Goal: Task Accomplishment & Management: Manage account settings

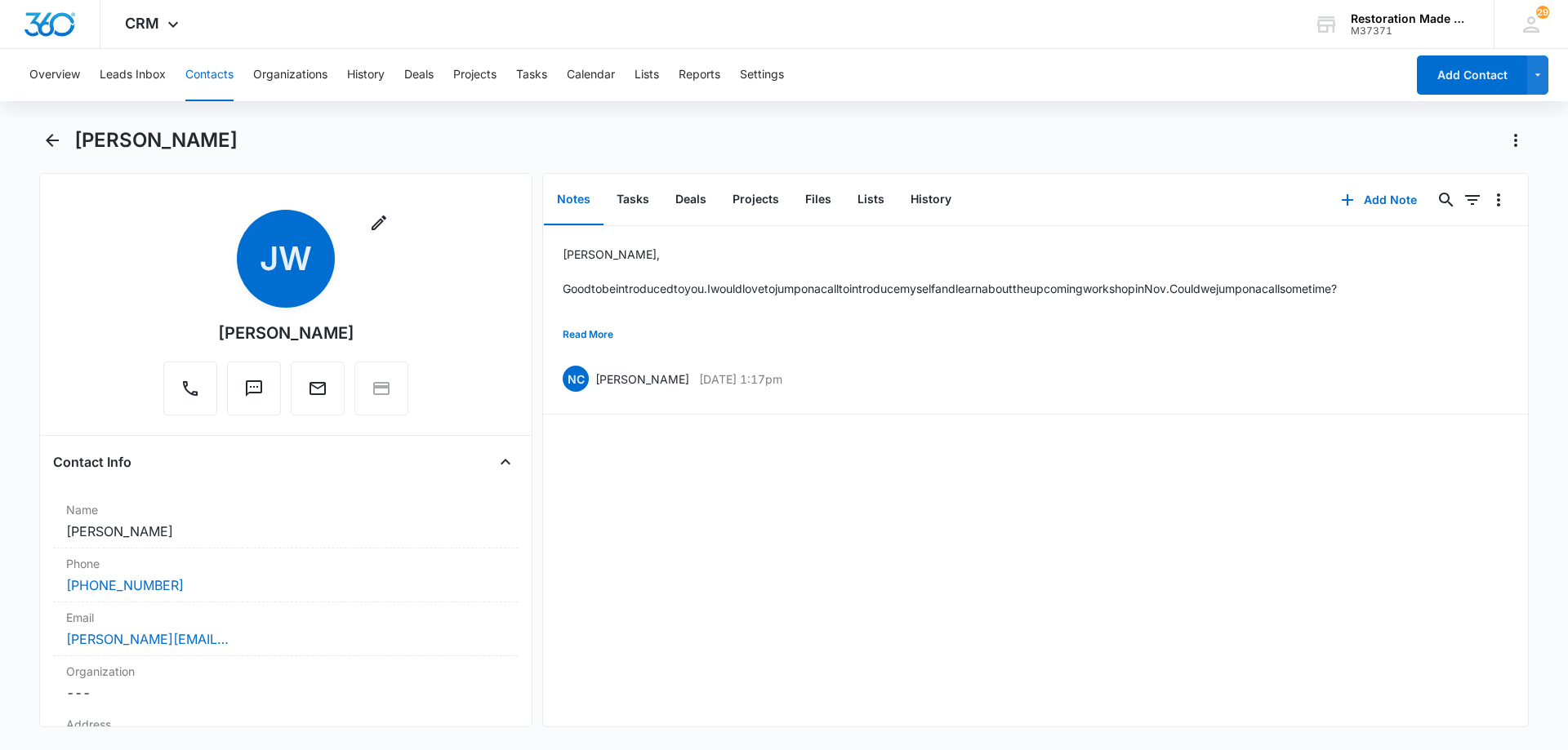
scroll to position [653, 0]
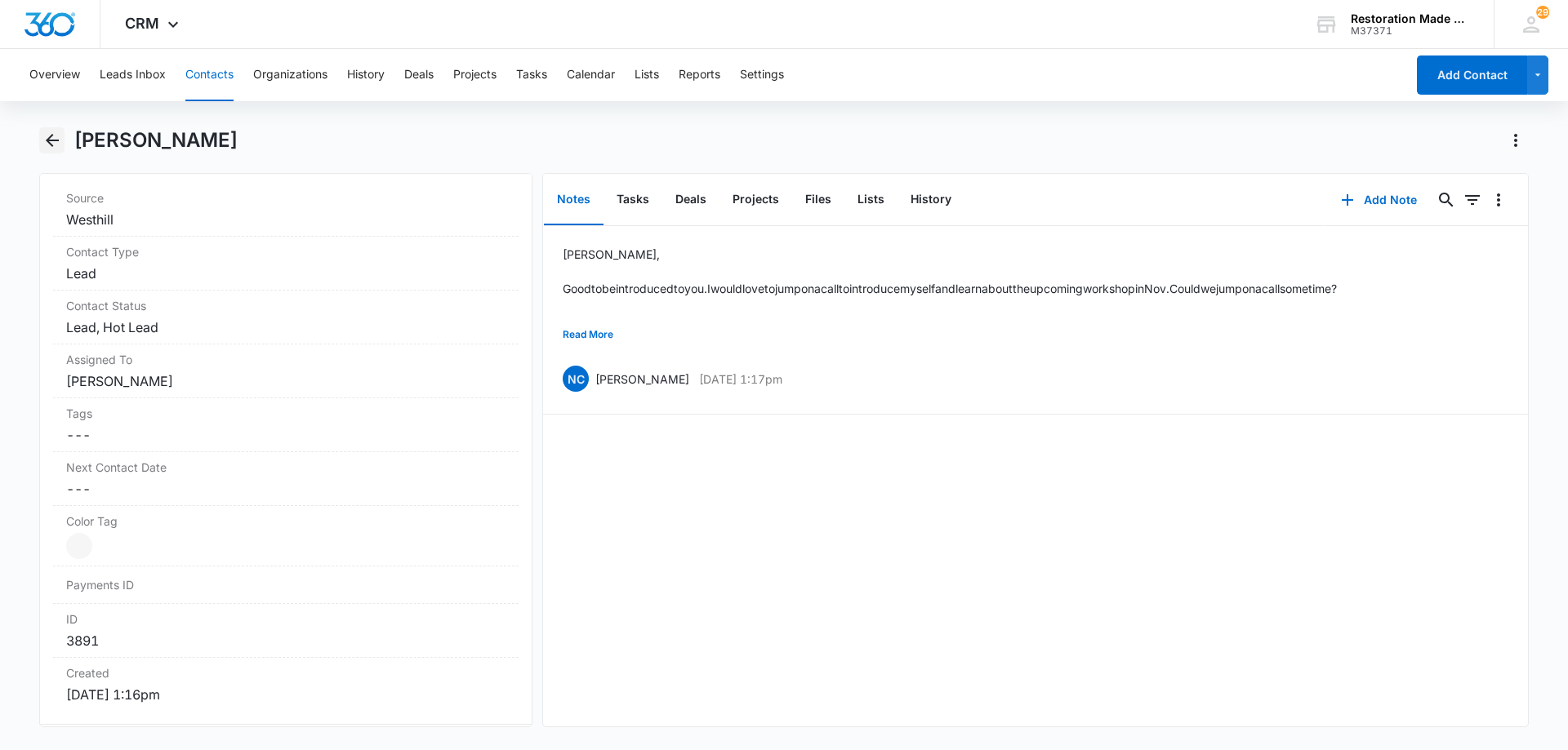
click at [55, 140] on icon "Back" at bounding box center [52, 140] width 13 height 13
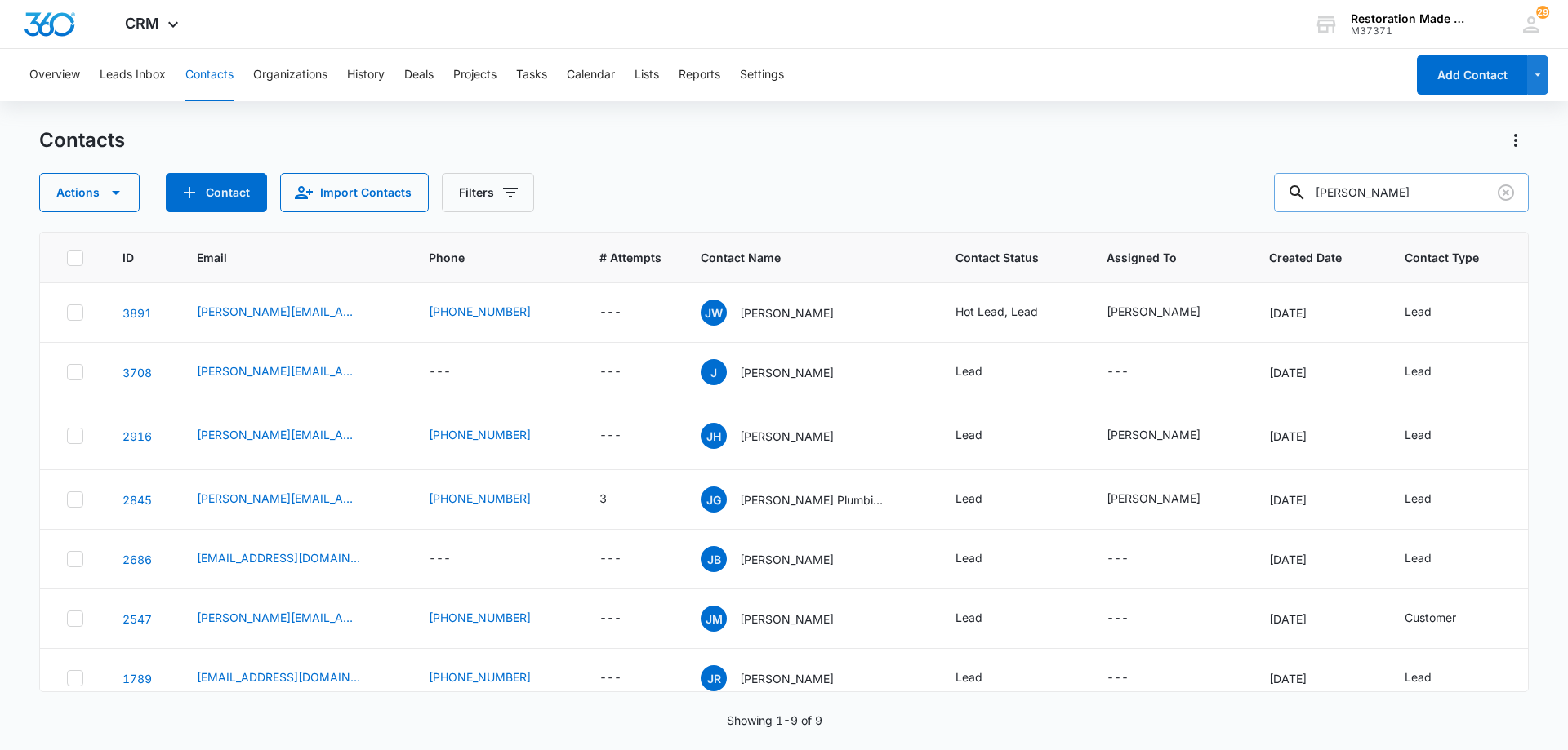
click at [1411, 183] on input "[PERSON_NAME]" at bounding box center [1401, 193] width 255 height 39
type input "j"
type input "[PERSON_NAME]"
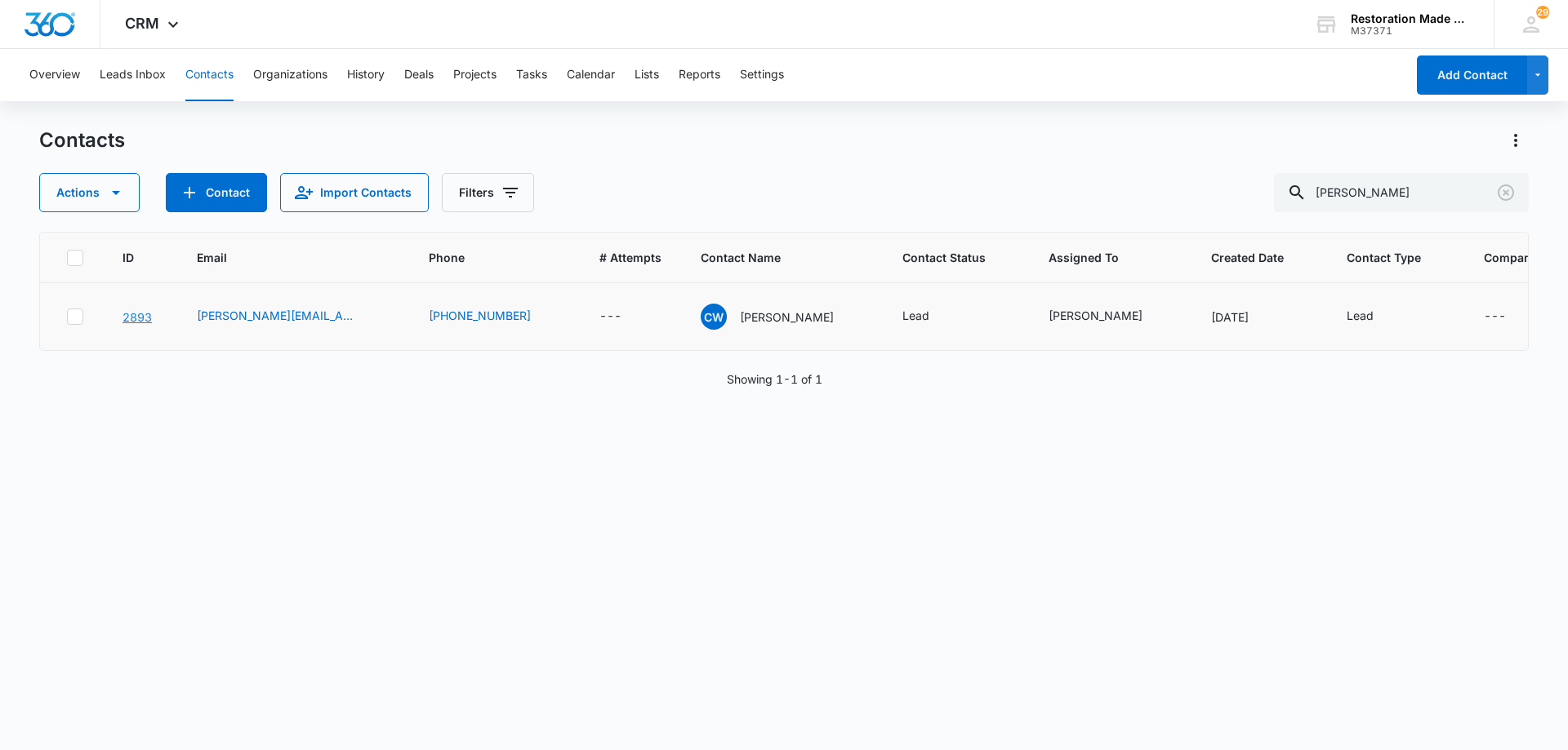
click at [132, 324] on link "2893" at bounding box center [137, 317] width 29 height 14
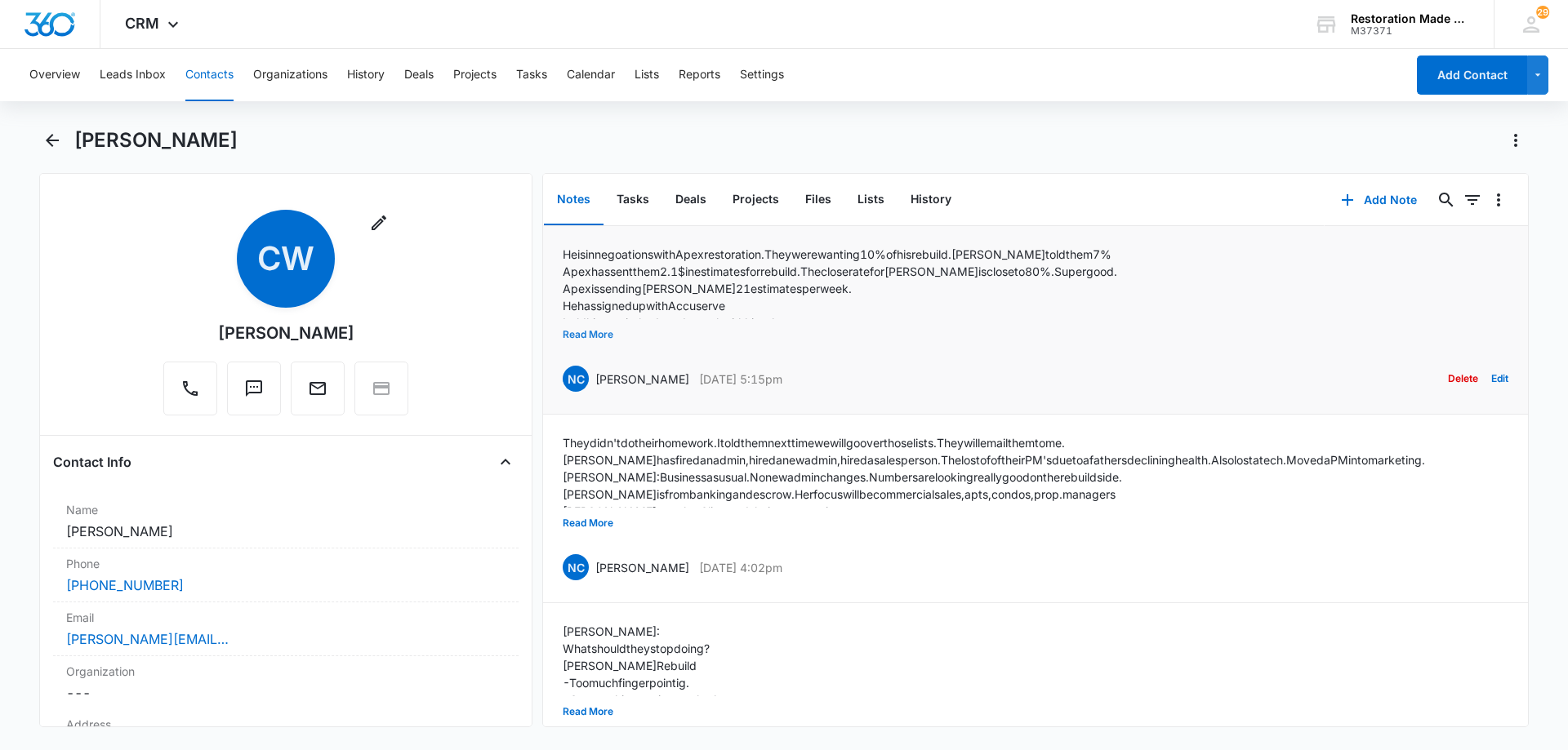
click at [597, 339] on button "Read More" at bounding box center [588, 334] width 51 height 31
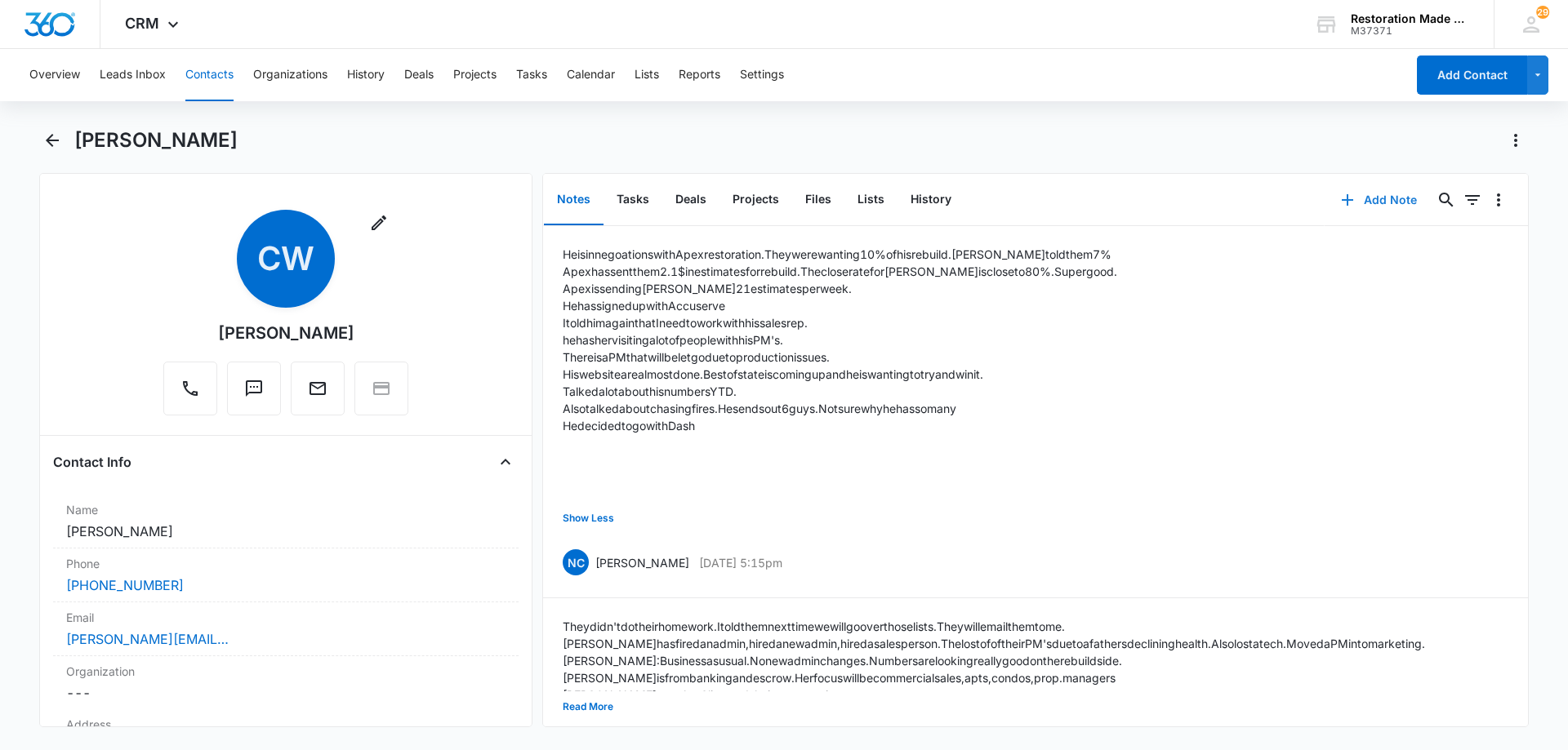
click at [1377, 204] on button "Add Note" at bounding box center [1379, 200] width 108 height 39
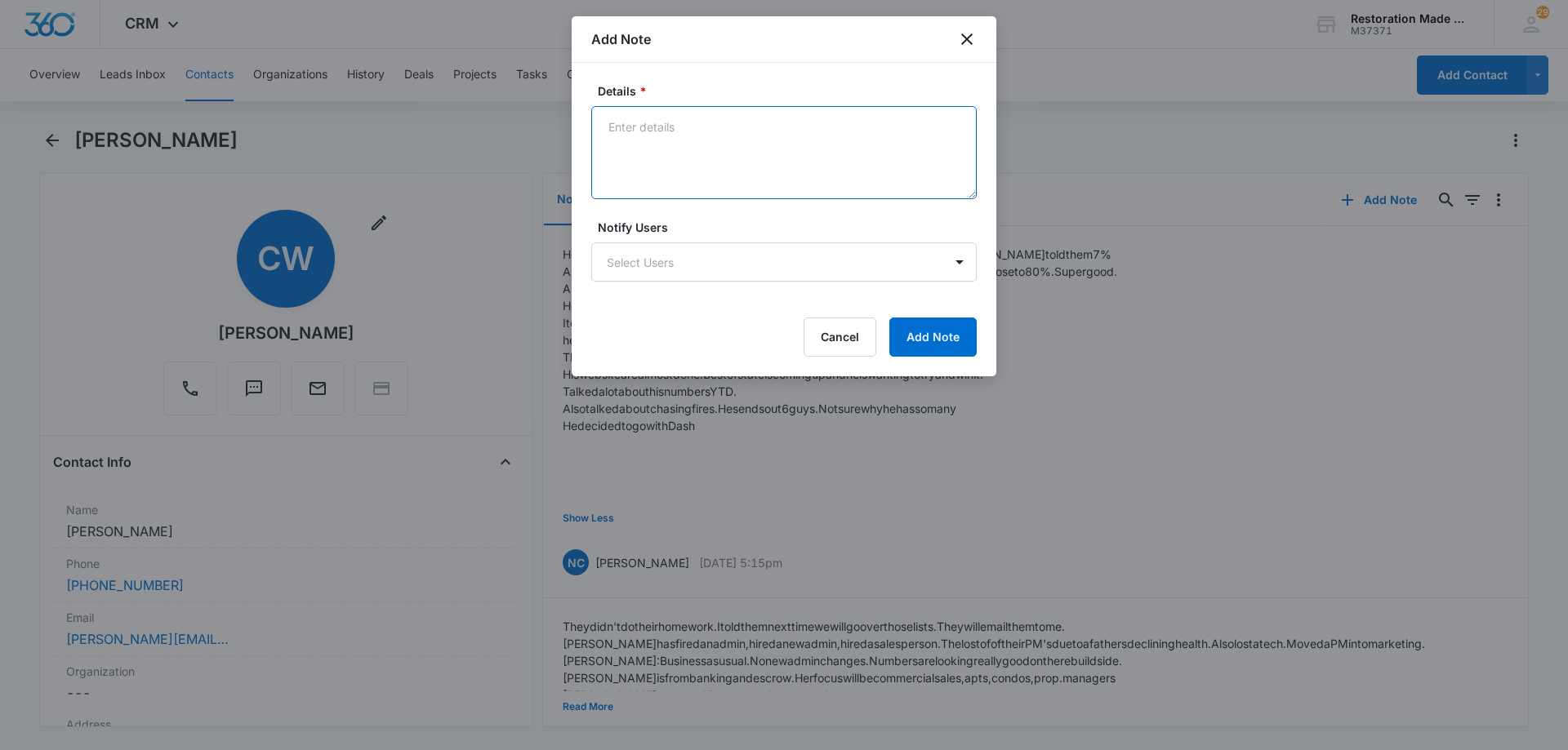
click at [705, 155] on textarea "Details *" at bounding box center [784, 152] width 386 height 93
click at [719, 145] on textarea "Details *" at bounding box center [784, 152] width 386 height 93
click at [652, 140] on textarea "Details *" at bounding box center [784, 152] width 386 height 93
type textarea "h"
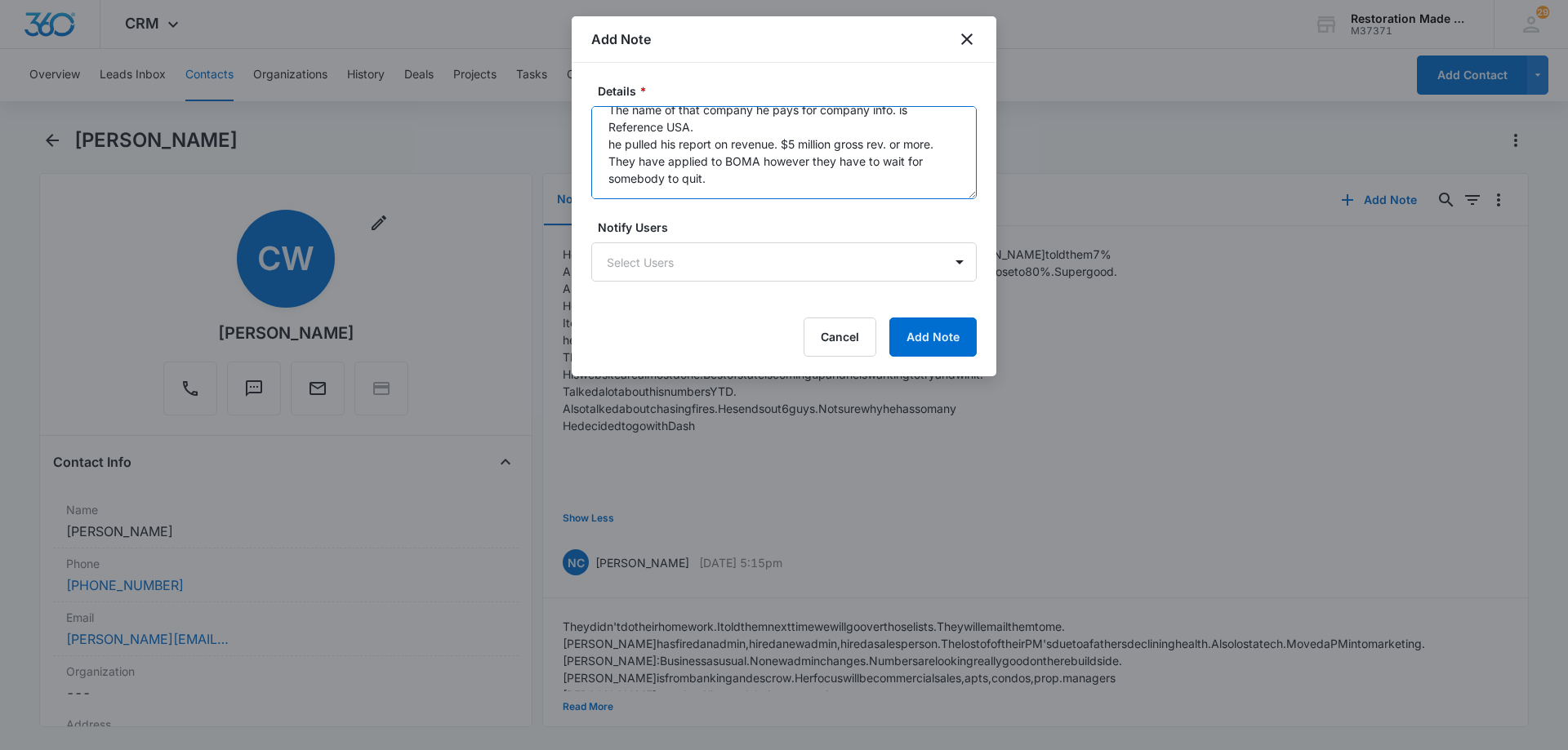
scroll to position [141, 0]
click at [729, 177] on textarea "had a call with [PERSON_NAME] the sales person She is working with property man…" at bounding box center [784, 152] width 386 height 93
type textarea "had a call with [PERSON_NAME] the sales person She is working with property man…"
click at [738, 184] on textarea "had a call with [PERSON_NAME] the sales person She is working with property man…" at bounding box center [784, 152] width 386 height 93
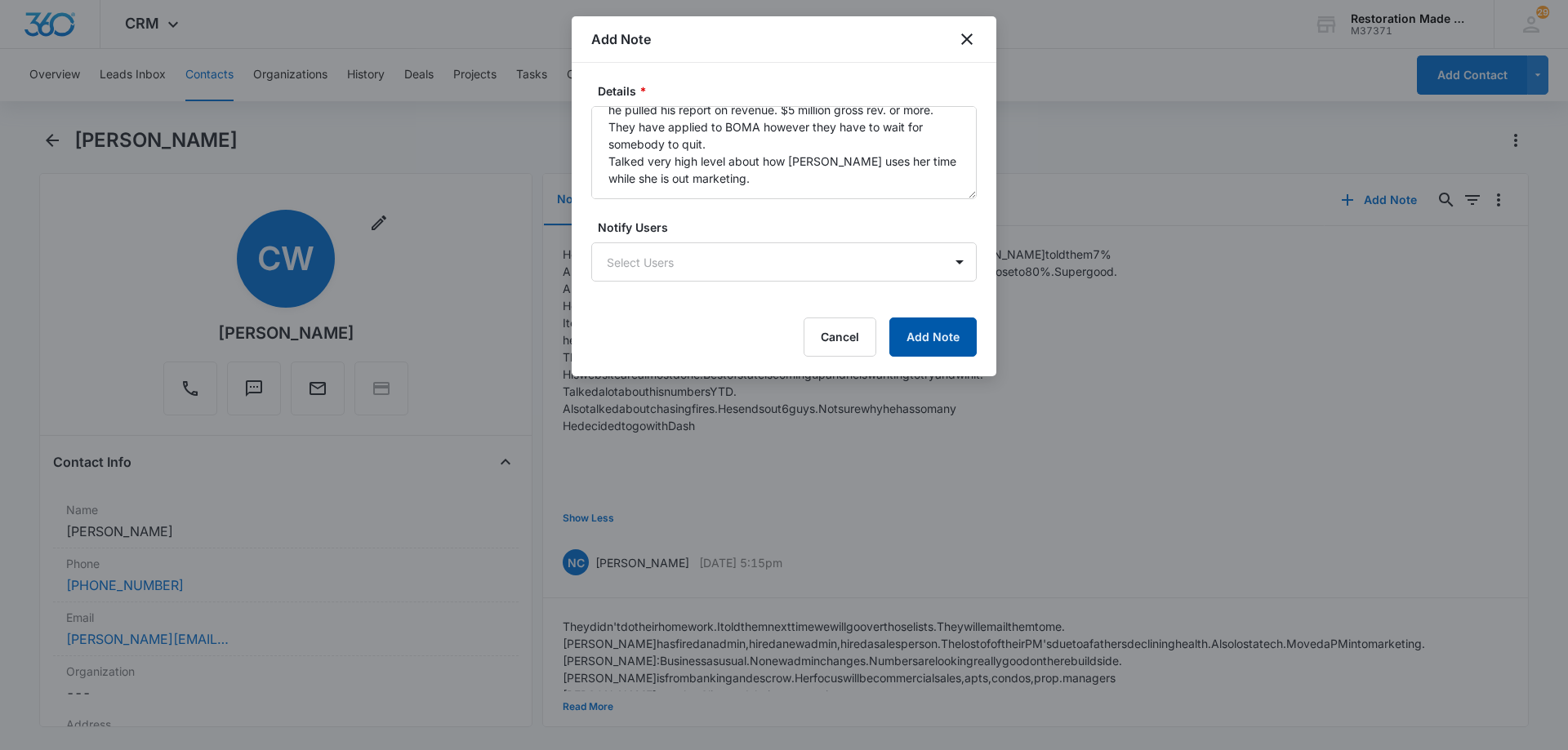
click at [946, 341] on button "Add Note" at bounding box center [932, 337] width 87 height 39
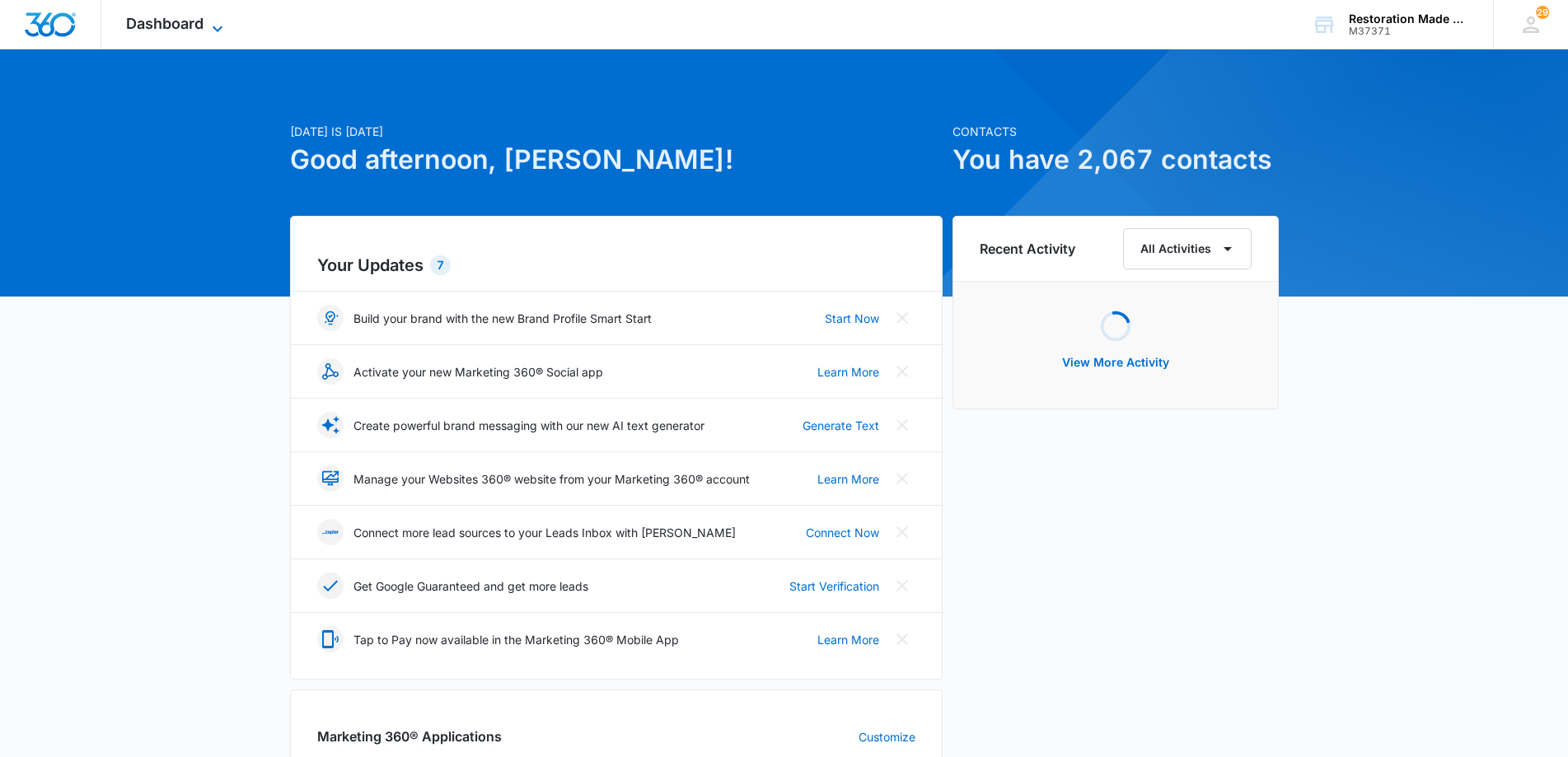
click at [221, 22] on icon at bounding box center [217, 29] width 20 height 20
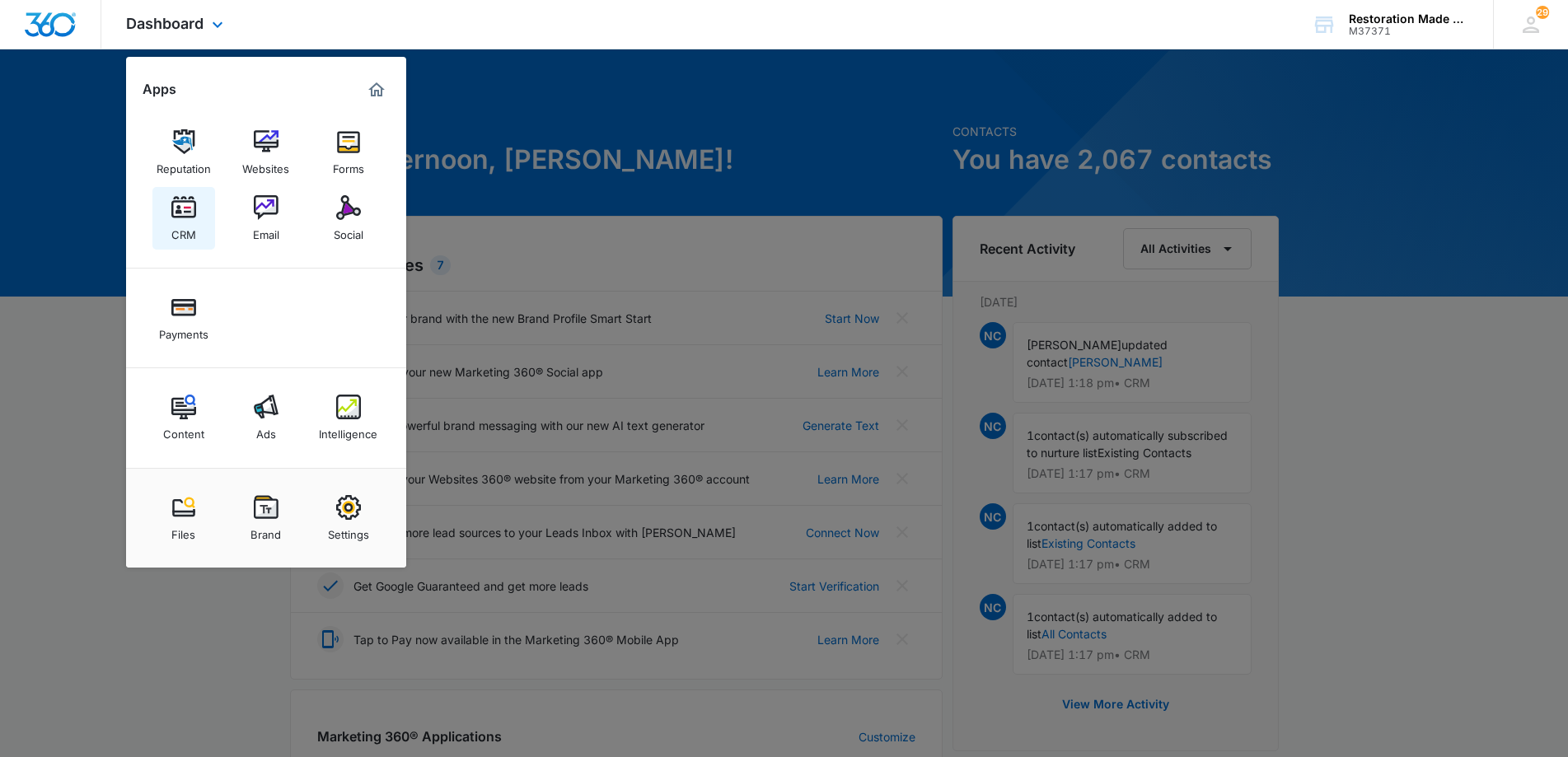
click at [187, 217] on img at bounding box center [184, 208] width 25 height 25
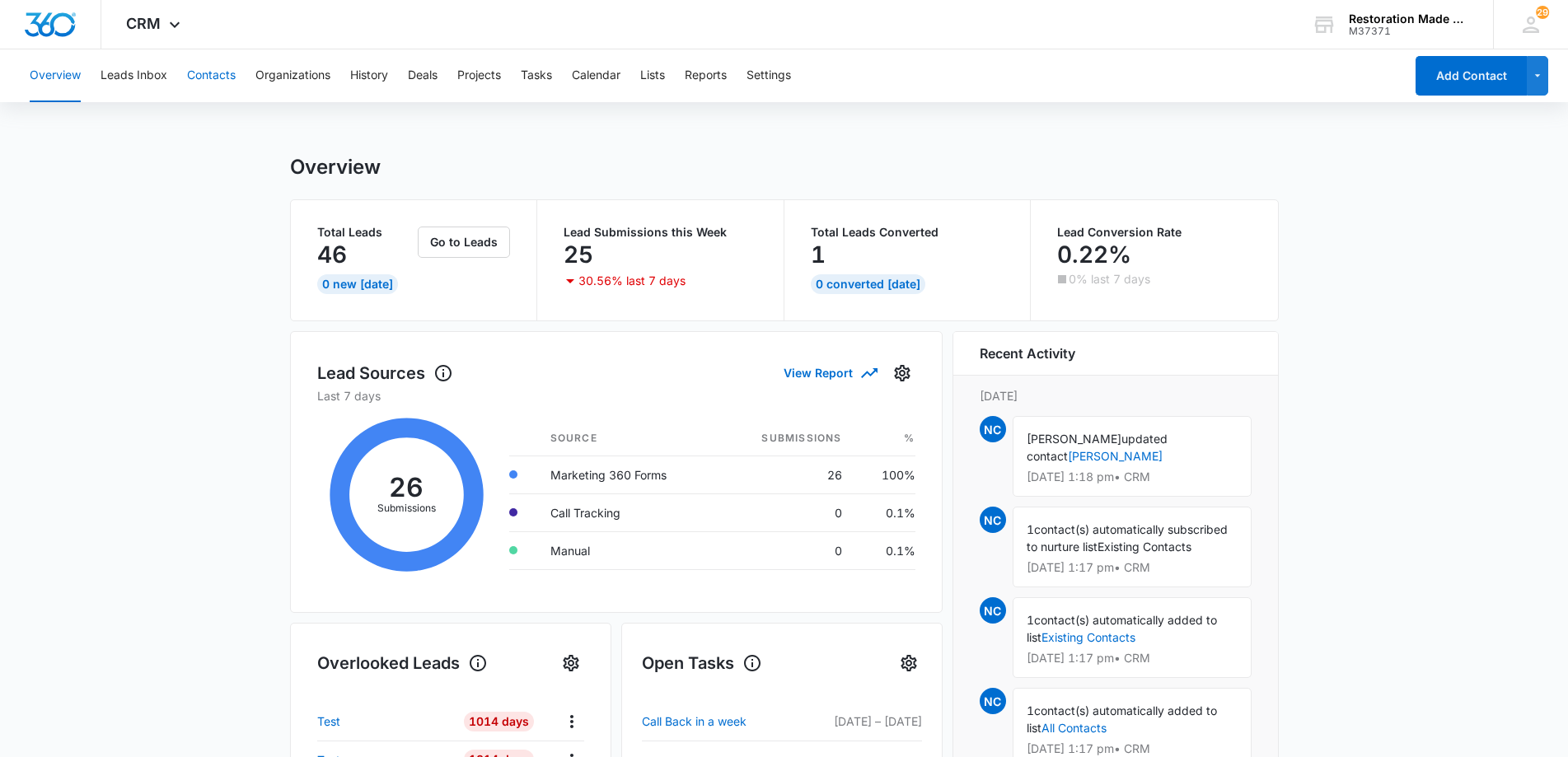
click at [213, 75] on button "Contacts" at bounding box center [212, 75] width 48 height 53
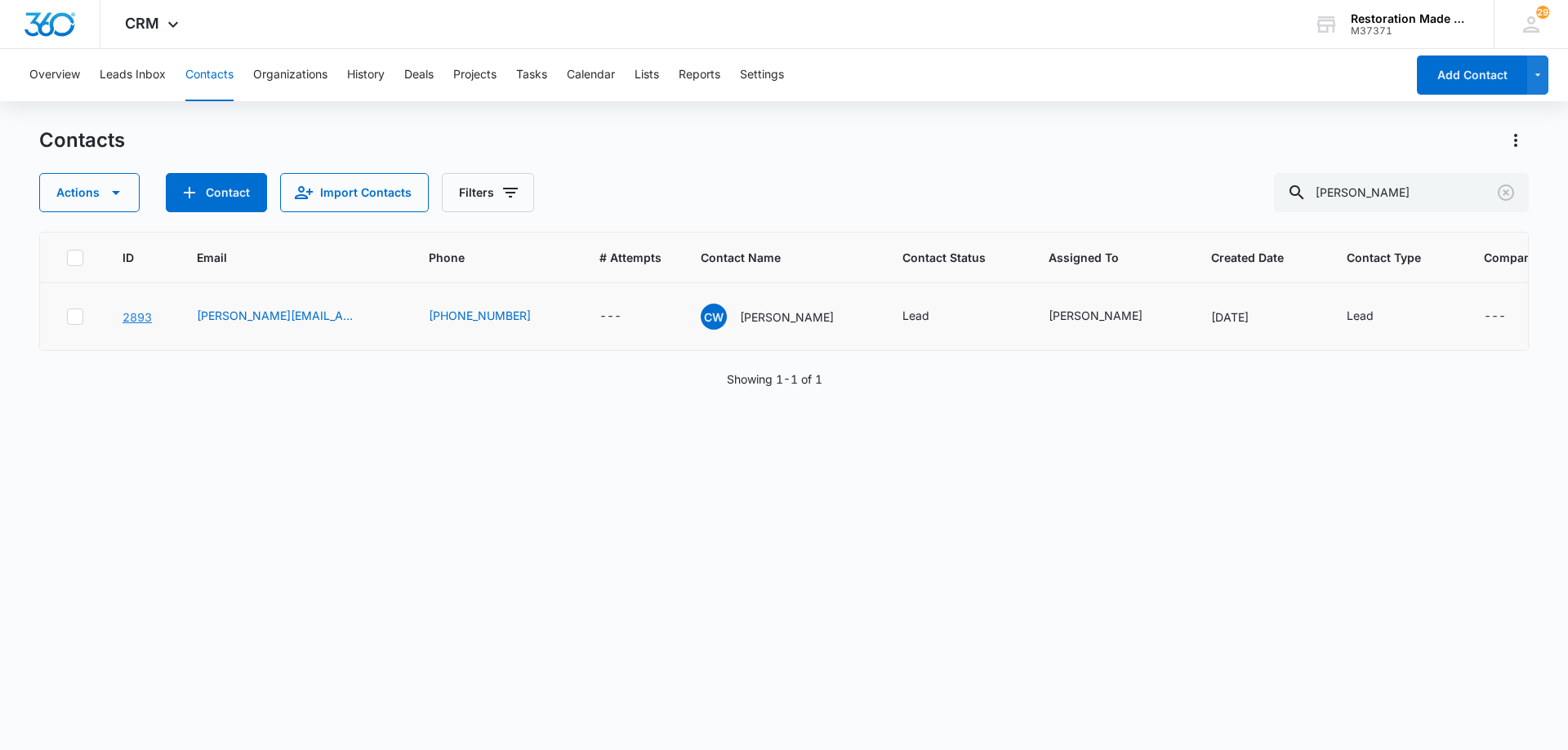
click at [140, 324] on link "2893" at bounding box center [137, 317] width 29 height 14
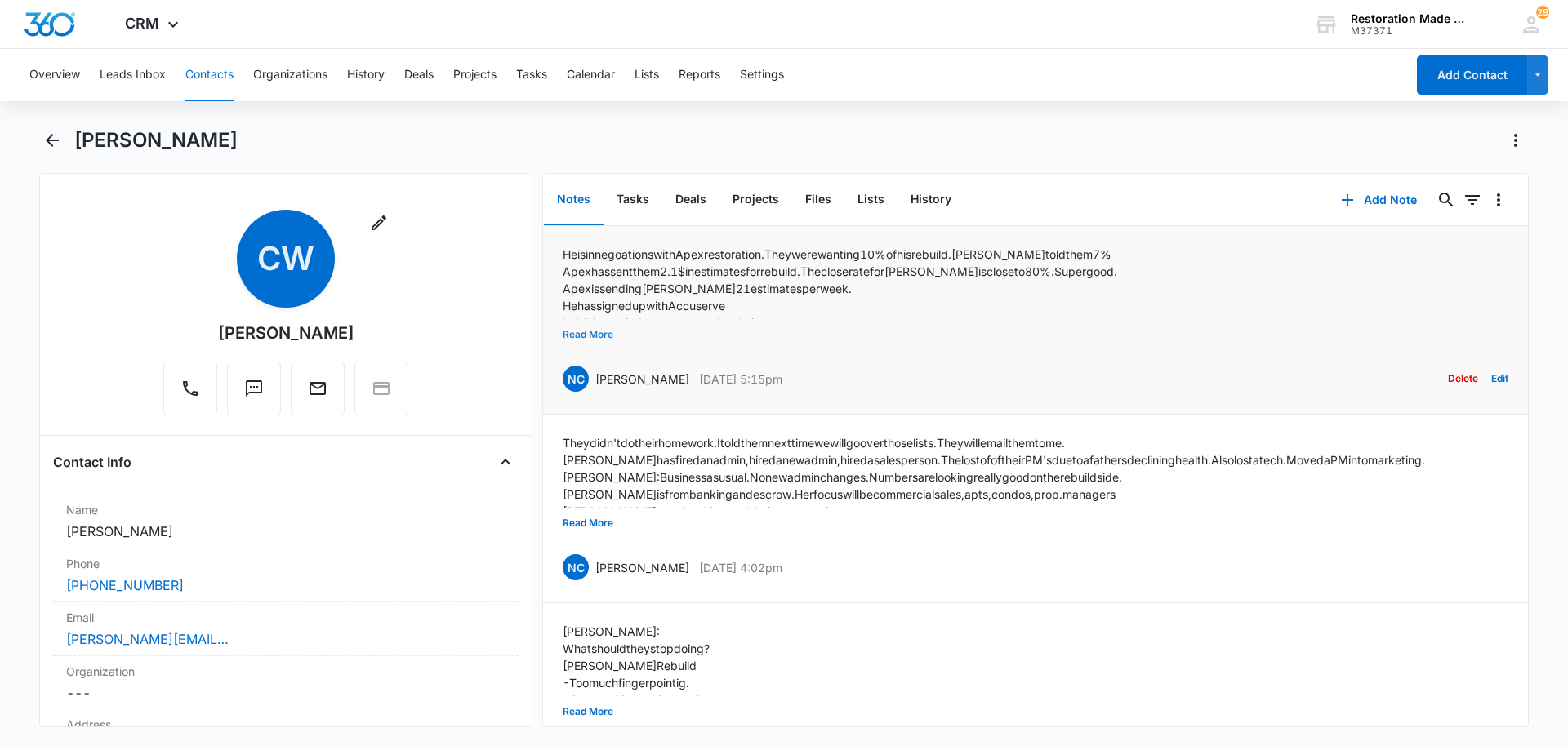
click at [592, 334] on button "Read More" at bounding box center [588, 334] width 51 height 31
